Goal: Task Accomplishment & Management: Use online tool/utility

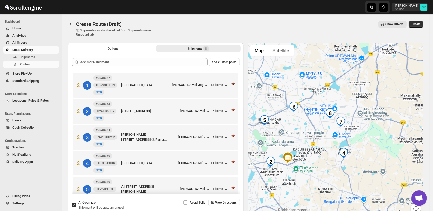
click at [231, 84] on icon "button" at bounding box center [233, 84] width 5 height 5
click at [231, 108] on icon "button" at bounding box center [233, 110] width 5 height 5
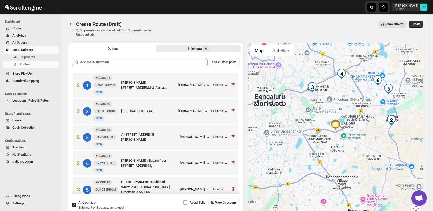
click at [231, 84] on icon "button" at bounding box center [233, 84] width 5 height 5
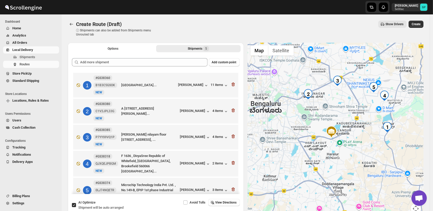
click at [231, 84] on icon "button" at bounding box center [233, 84] width 5 height 5
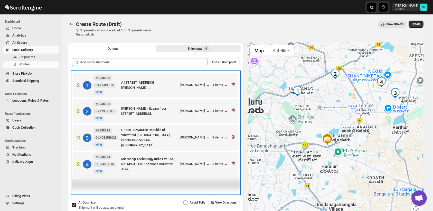
click at [231, 84] on div "1 #GS38380 C1V2JPL33G New NEW A [STREET_ADDRESS][PERSON_NAME]... [PERSON_NAME] …" at bounding box center [155, 84] width 162 height 22
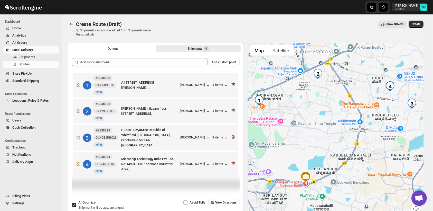
click at [234, 85] on icon "button" at bounding box center [233, 84] width 5 height 5
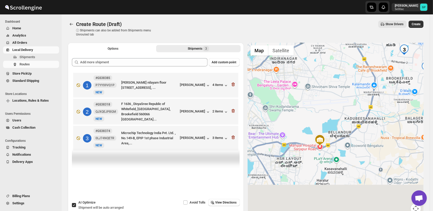
click at [234, 85] on icon "button" at bounding box center [233, 84] width 5 height 5
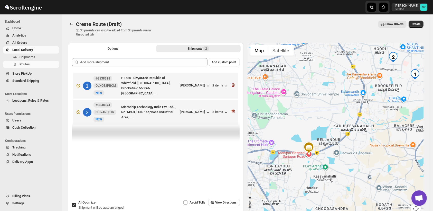
click at [234, 85] on icon "button" at bounding box center [233, 84] width 5 height 5
click at [234, 109] on icon "button" at bounding box center [233, 111] width 5 height 5
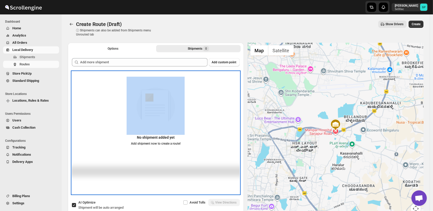
click at [234, 85] on div "No shipment added yet Add shipment now to create a route!" at bounding box center [156, 113] width 168 height 73
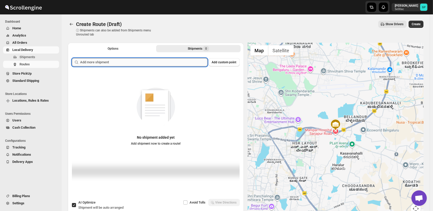
click at [164, 64] on input "text" at bounding box center [143, 62] width 127 height 8
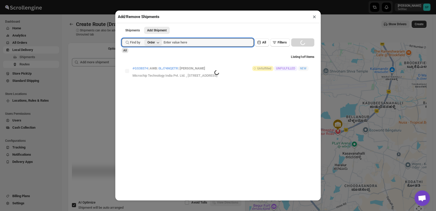
click at [156, 44] on button "Order" at bounding box center [153, 42] width 18 height 7
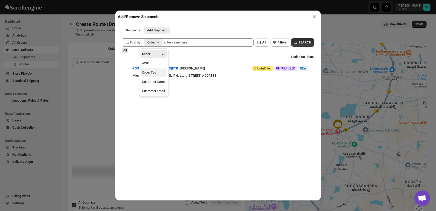
click at [156, 74] on div "Order Tag" at bounding box center [149, 72] width 14 height 5
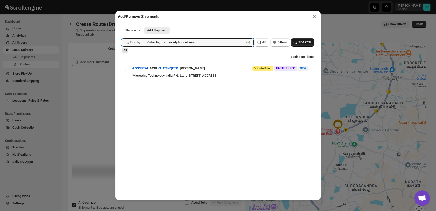
type input "ready for delivery"
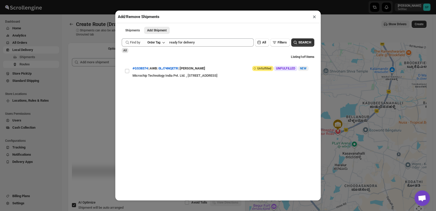
click at [303, 43] on span "SEARCH" at bounding box center [304, 42] width 13 height 5
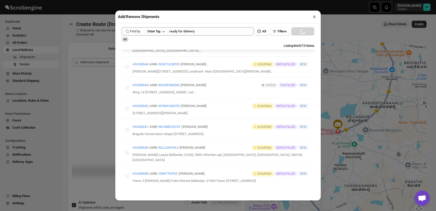
scroll to position [17, 0]
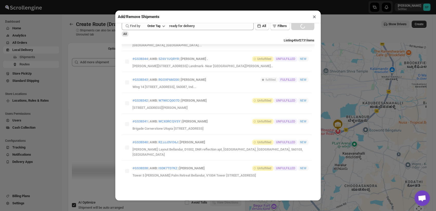
click at [315, 17] on button "×" at bounding box center [314, 16] width 7 height 7
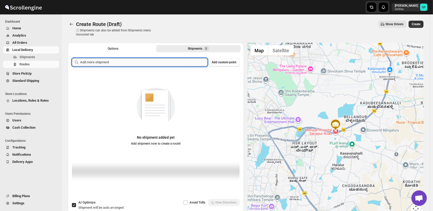
click at [122, 62] on input "text" at bounding box center [143, 62] width 127 height 8
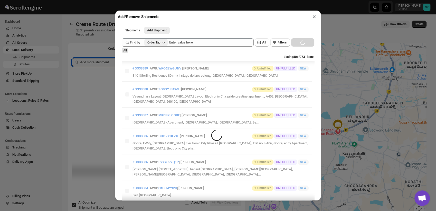
scroll to position [0, 0]
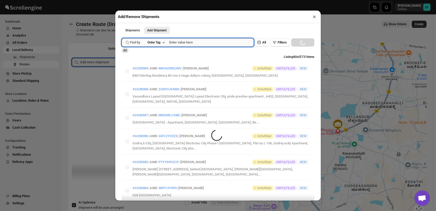
click at [185, 44] on input "text" at bounding box center [211, 42] width 84 height 8
type input "ready for delivery"
click at [122, 0] on button "Submit" at bounding box center [129, 2] width 15 height 5
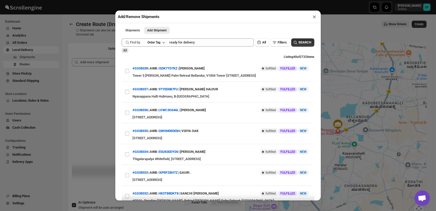
click at [206, 53] on div "All" at bounding box center [218, 50] width 193 height 5
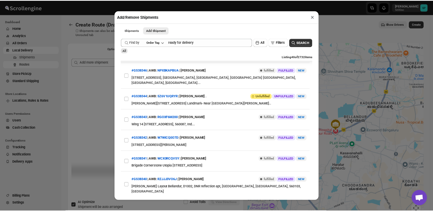
scroll to position [781, 0]
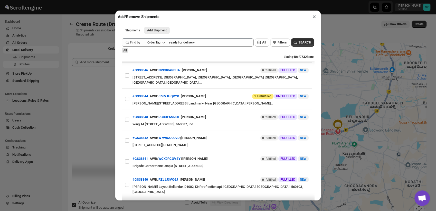
click at [312, 17] on button "×" at bounding box center [314, 16] width 7 height 7
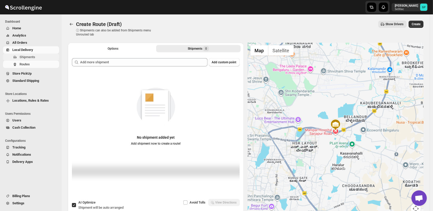
click at [28, 56] on span "Shipments" at bounding box center [28, 57] width 16 height 4
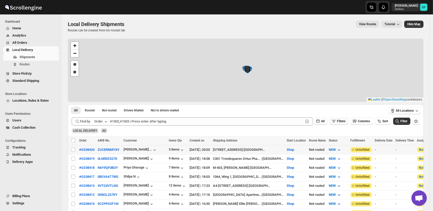
click at [343, 120] on span "Filters" at bounding box center [341, 121] width 8 height 4
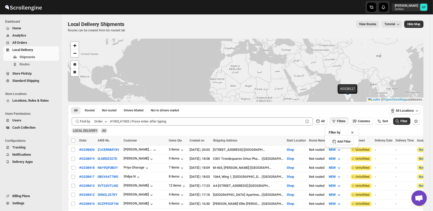
click at [228, 131] on div "LOCAL DELIVERY All" at bounding box center [245, 128] width 350 height 10
click at [106, 121] on icon "button" at bounding box center [106, 122] width 3 height 2
click at [101, 150] on div "Order Tag" at bounding box center [97, 150] width 14 height 5
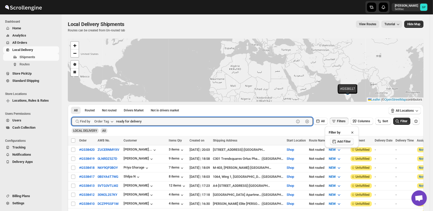
type input "ready for delivery"
click at [339, 140] on span "Add Filter" at bounding box center [343, 141] width 13 height 4
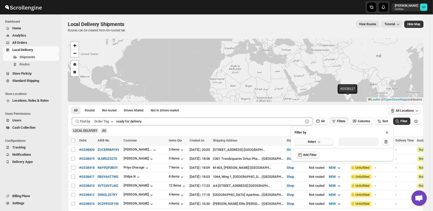
click at [316, 143] on icon "button" at bounding box center [318, 141] width 5 height 5
click at [319, 187] on div "Fulfillment Status" at bounding box center [310, 188] width 25 height 5
click at [358, 142] on div "Select value" at bounding box center [355, 141] width 26 height 4
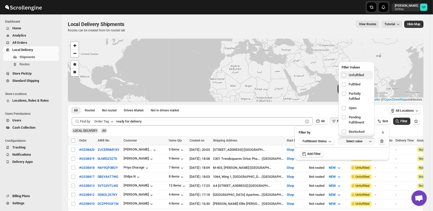
click at [358, 75] on span "Unfulfilled" at bounding box center [356, 74] width 15 height 5
click at [346, 75] on input "checkbox" at bounding box center [344, 75] width 4 height 4
checkbox input "true"
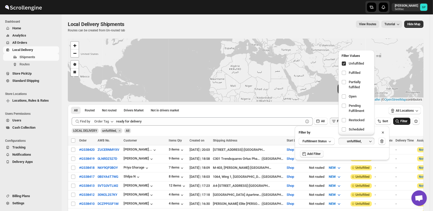
click at [405, 121] on span "Filter" at bounding box center [403, 121] width 7 height 4
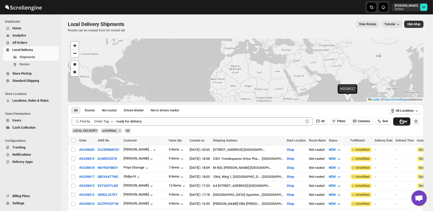
click at [405, 122] on div "Loading shipments…" at bounding box center [246, 129] width 356 height 14
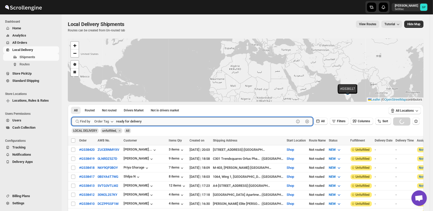
click at [178, 119] on input "ready for delivery" at bounding box center [205, 121] width 178 height 8
click at [72, 104] on button "Submit" at bounding box center [79, 106] width 15 height 5
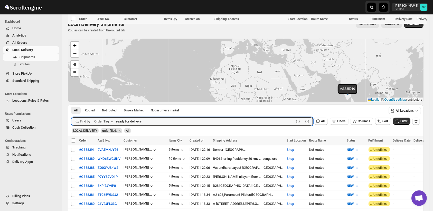
scroll to position [86, 0]
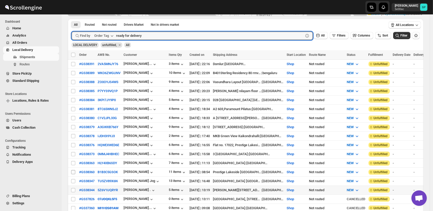
click at [73, 188] on input "Select shipment" at bounding box center [73, 190] width 4 height 4
checkbox input "true"
click at [73, 179] on input "Select shipment" at bounding box center [73, 181] width 4 height 4
checkbox input "true"
click at [73, 170] on input "Select shipment" at bounding box center [73, 172] width 4 height 4
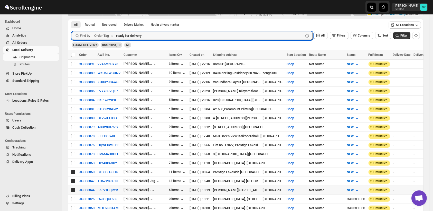
checkbox input "true"
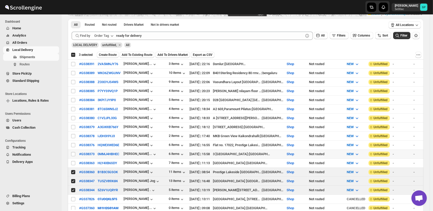
click at [74, 161] on input "Select shipment" at bounding box center [73, 163] width 4 height 4
checkbox input "true"
click at [72, 152] on input "Select shipment" at bounding box center [73, 154] width 4 height 4
checkbox input "true"
click at [73, 143] on input "Select shipment" at bounding box center [73, 145] width 4 height 4
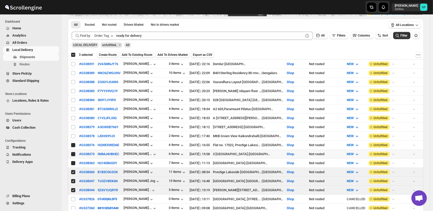
checkbox input "true"
click at [73, 134] on input "Select shipment" at bounding box center [73, 136] width 4 height 4
checkbox input "true"
click at [73, 125] on input "Select shipment" at bounding box center [73, 127] width 4 height 4
checkbox input "true"
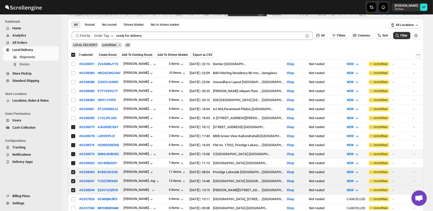
click at [72, 116] on input "Select shipment" at bounding box center [73, 118] width 4 height 4
checkbox input "true"
click at [72, 107] on input "Select shipment" at bounding box center [73, 109] width 4 height 4
checkbox input "true"
click at [72, 98] on input "Select shipment" at bounding box center [73, 100] width 4 height 4
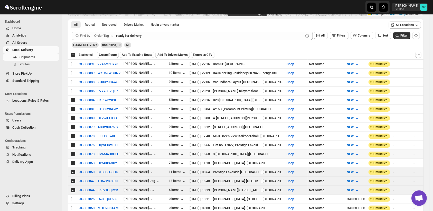
checkbox input "true"
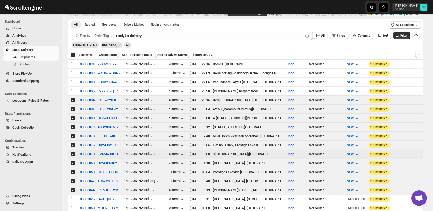
click at [72, 87] on td "Select shipment" at bounding box center [73, 91] width 10 height 9
click at [72, 72] on input "Select shipment" at bounding box center [73, 73] width 4 height 4
checkbox input "true"
click at [73, 64] on input "Select shipment" at bounding box center [73, 64] width 4 height 4
checkbox input "true"
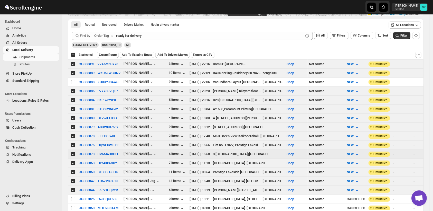
checkbox input "true"
click at [72, 81] on input "Select shipment" at bounding box center [73, 82] width 4 height 4
checkbox input "true"
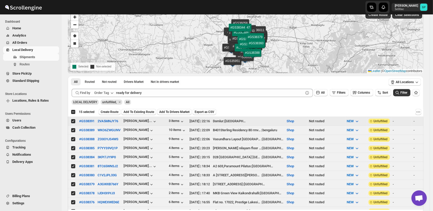
scroll to position [0, 0]
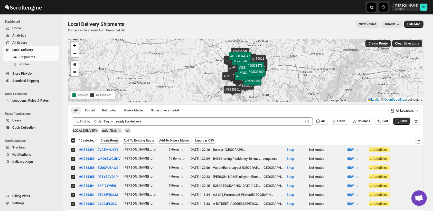
click at [112, 140] on span "Create Route" at bounding box center [110, 140] width 18 height 4
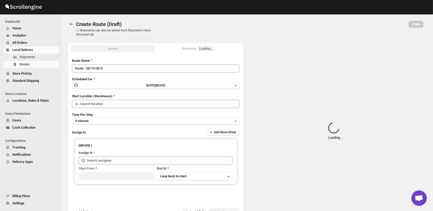
type input "Route - 08/10-0810"
type input "Shop"
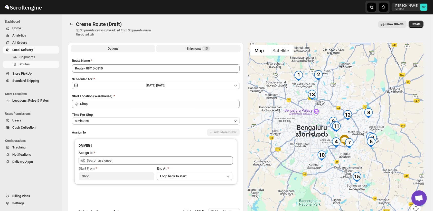
click at [195, 48] on div "Shipments 15" at bounding box center [198, 48] width 23 height 5
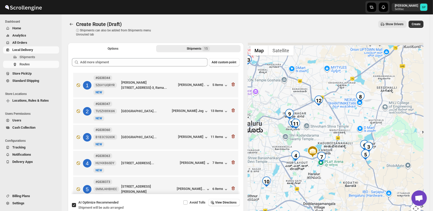
drag, startPoint x: 323, startPoint y: 125, endPoint x: 334, endPoint y: 141, distance: 19.2
click at [334, 141] on div at bounding box center [336, 131] width 176 height 177
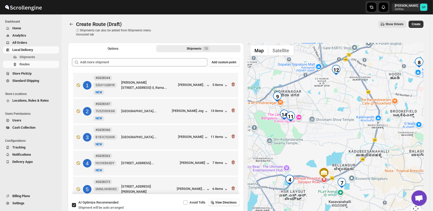
drag, startPoint x: 296, startPoint y: 134, endPoint x: 320, endPoint y: 137, distance: 24.6
click at [320, 137] on div at bounding box center [336, 131] width 176 height 177
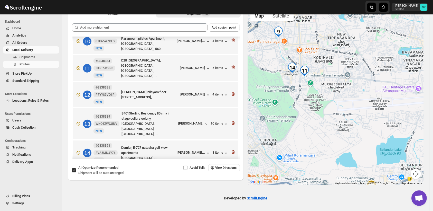
scroll to position [215, 0]
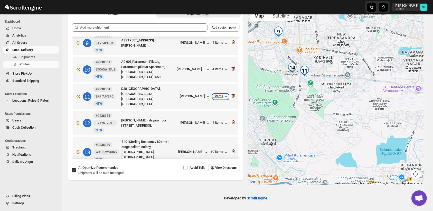
click at [219, 98] on div "5 items" at bounding box center [221, 96] width 16 height 5
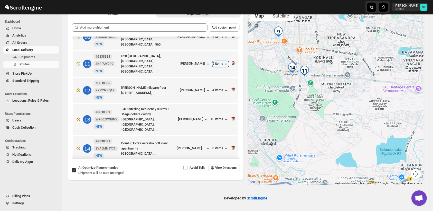
scroll to position [272, 0]
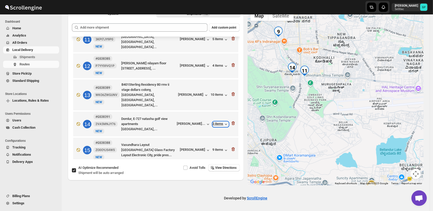
click at [217, 121] on div "3 items" at bounding box center [221, 123] width 16 height 5
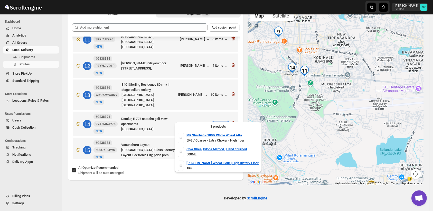
click at [217, 121] on div "3 items" at bounding box center [221, 123] width 16 height 5
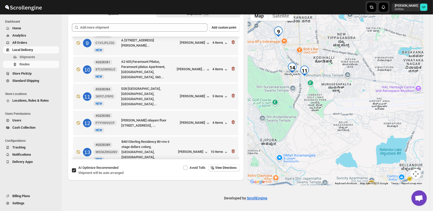
scroll to position [158, 0]
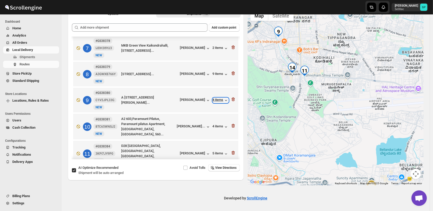
click at [216, 101] on div "4 items" at bounding box center [221, 100] width 16 height 5
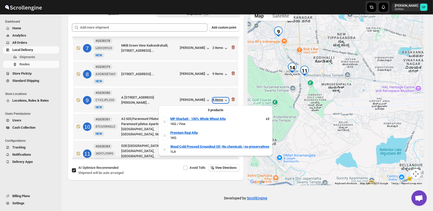
click at [216, 101] on div "4 items" at bounding box center [221, 100] width 16 height 5
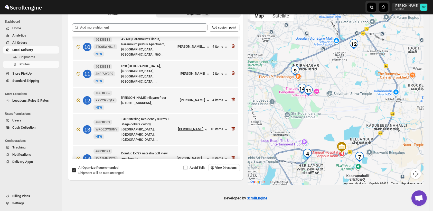
scroll to position [243, 0]
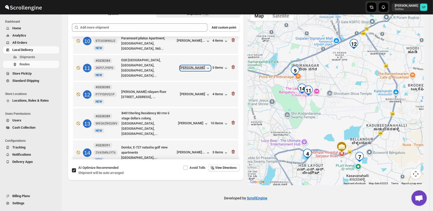
click at [194, 69] on div "[PERSON_NAME]" at bounding box center [195, 67] width 31 height 5
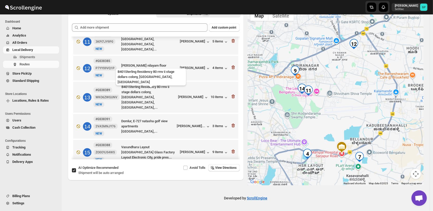
scroll to position [272, 0]
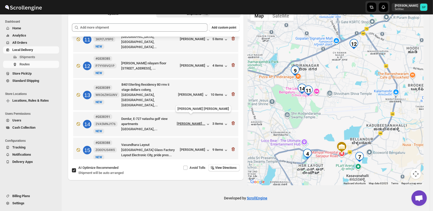
click at [194, 121] on div "[PERSON_NAME]..." at bounding box center [191, 123] width 29 height 4
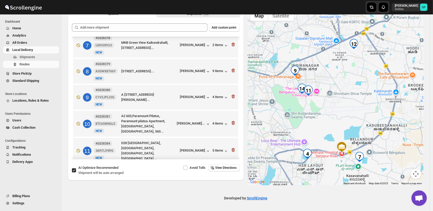
scroll to position [158, 0]
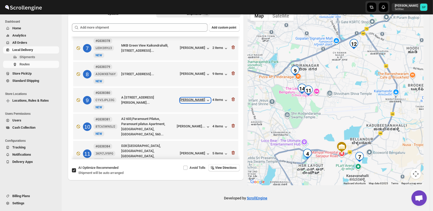
click at [202, 101] on div "[PERSON_NAME]" at bounding box center [195, 100] width 31 height 5
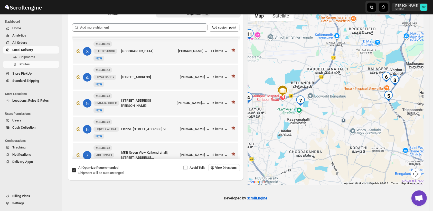
scroll to position [57, 0]
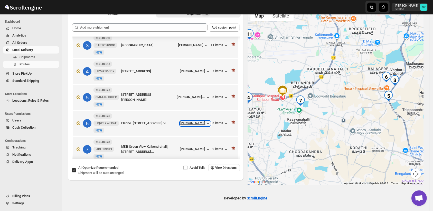
click at [194, 125] on div "[PERSON_NAME]" at bounding box center [195, 123] width 31 height 5
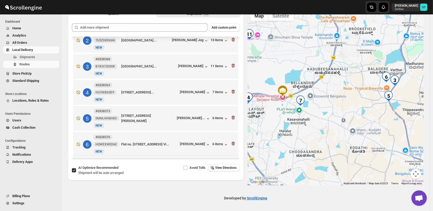
scroll to position [29, 0]
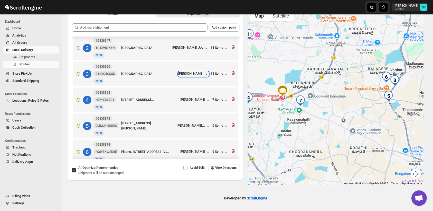
click at [187, 75] on div "[PERSON_NAME]" at bounding box center [193, 73] width 31 height 5
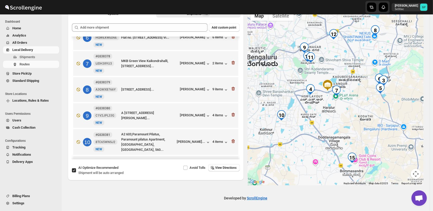
scroll to position [171, 0]
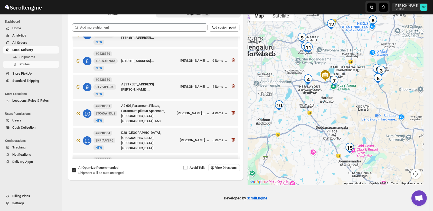
drag, startPoint x: 389, startPoint y: 153, endPoint x: 386, endPoint y: 143, distance: 10.7
click at [386, 143] on div at bounding box center [336, 96] width 176 height 177
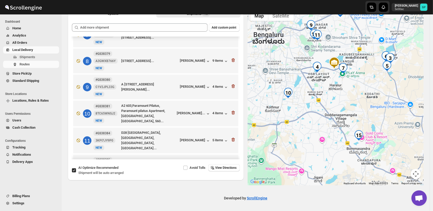
drag, startPoint x: 339, startPoint y: 97, endPoint x: 369, endPoint y: 97, distance: 29.5
click at [369, 97] on div at bounding box center [336, 96] width 176 height 177
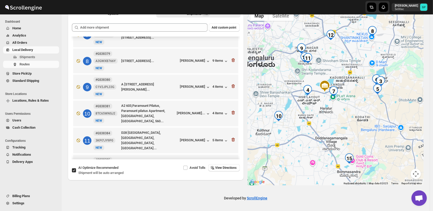
drag, startPoint x: 356, startPoint y: 111, endPoint x: 361, endPoint y: 109, distance: 6.0
click at [361, 109] on div at bounding box center [336, 96] width 176 height 177
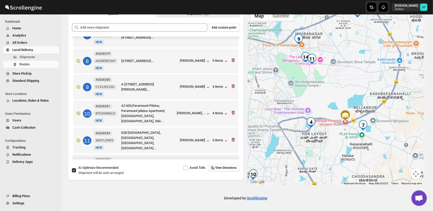
drag, startPoint x: 320, startPoint y: 68, endPoint x: 334, endPoint y: 74, distance: 14.6
click at [334, 74] on div at bounding box center [336, 96] width 176 height 177
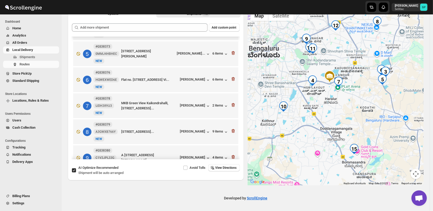
scroll to position [72, 0]
